Goal: Task Accomplishment & Management: Complete application form

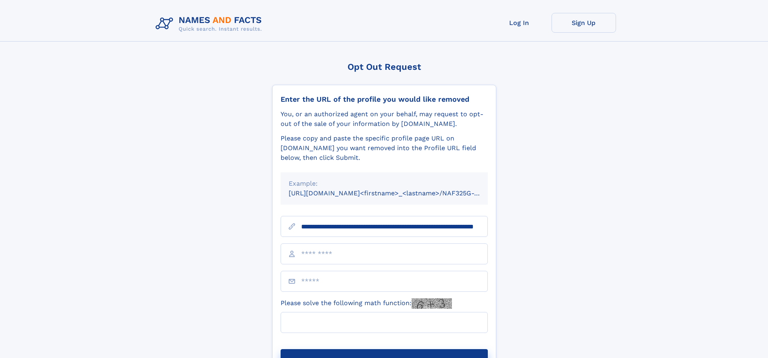
scroll to position [0, 77]
type input "**********"
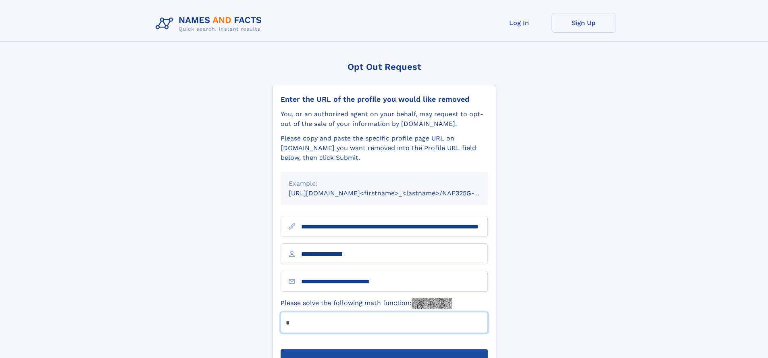
type input "*"
click at [384, 349] on button "Submit Opt Out Request" at bounding box center [384, 362] width 207 height 26
